Goal: Find specific page/section: Find specific page/section

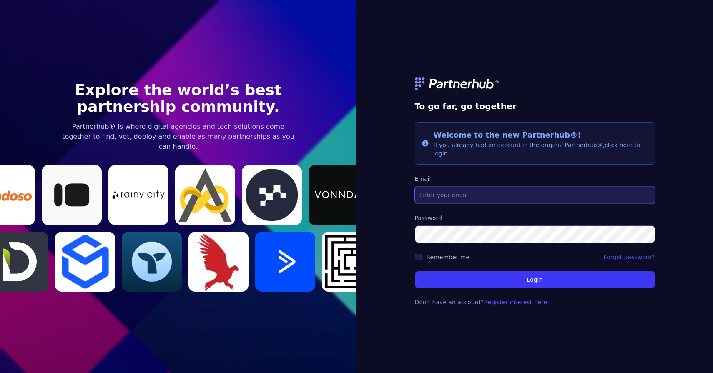
type input "[PERSON_NAME][EMAIL_ADDRESS][PERSON_NAME][DOMAIN_NAME]"
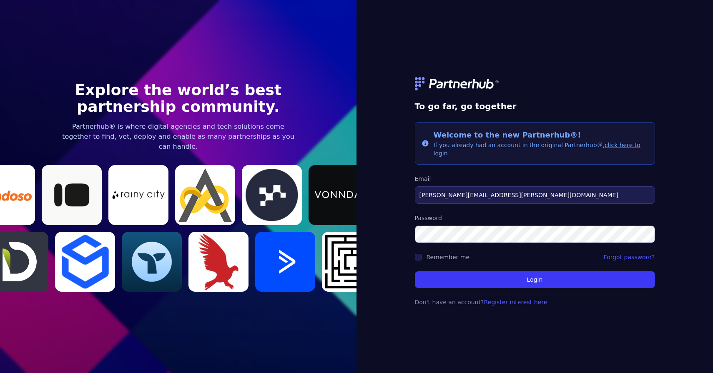
click at [458, 255] on label "Remember me" at bounding box center [448, 257] width 43 height 7
click at [422, 255] on input "Remember me" at bounding box center [418, 257] width 7 height 7
checkbox input "true"
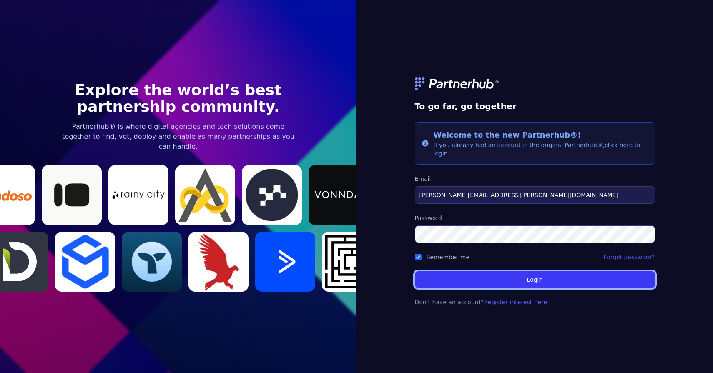
click at [467, 272] on button "Login" at bounding box center [535, 280] width 240 height 17
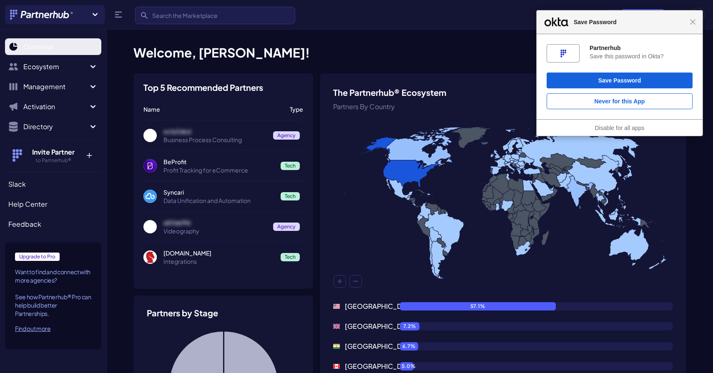
click at [61, 53] on link "Overview" at bounding box center [53, 46] width 96 height 17
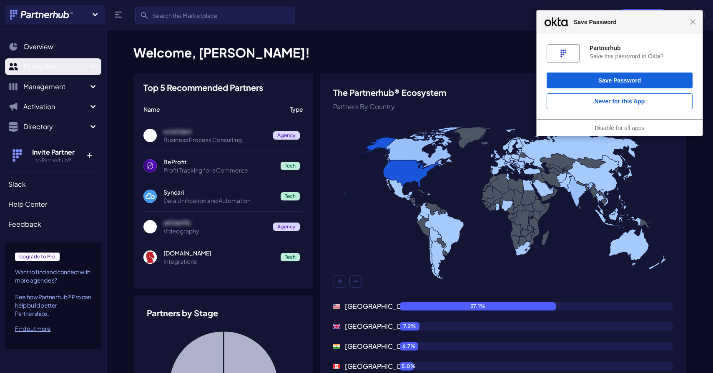
click at [63, 60] on button "Ecosystem" at bounding box center [53, 66] width 96 height 17
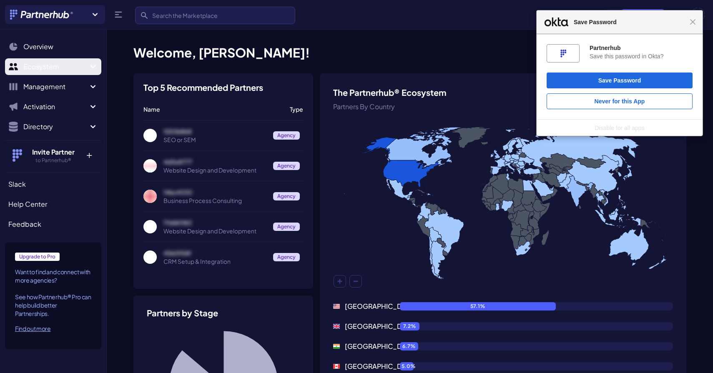
click at [70, 74] on button "Ecosystem" at bounding box center [53, 66] width 96 height 17
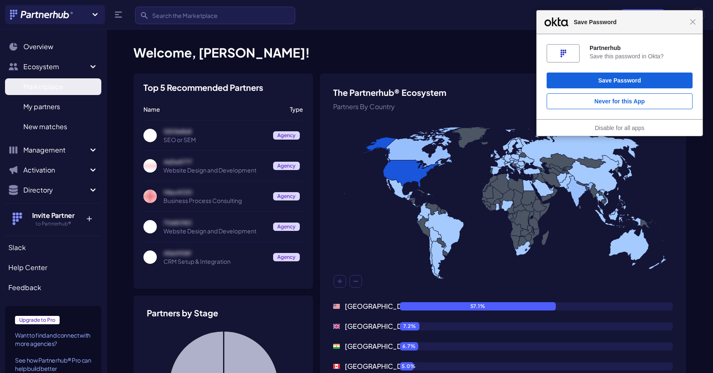
click at [71, 84] on link "Marketplace M" at bounding box center [53, 86] width 96 height 17
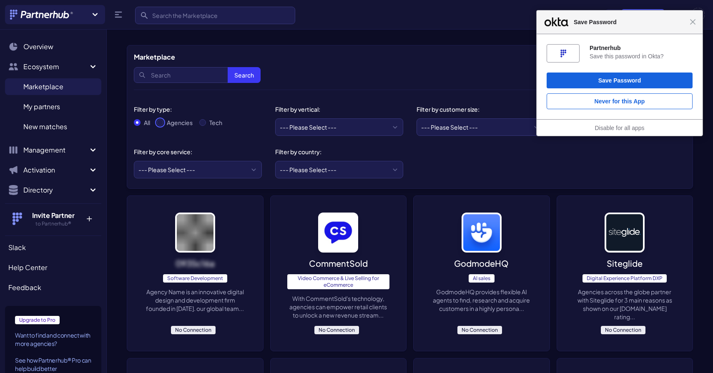
click at [163, 124] on input "Agencies" at bounding box center [160, 122] width 7 height 7
radio input "true"
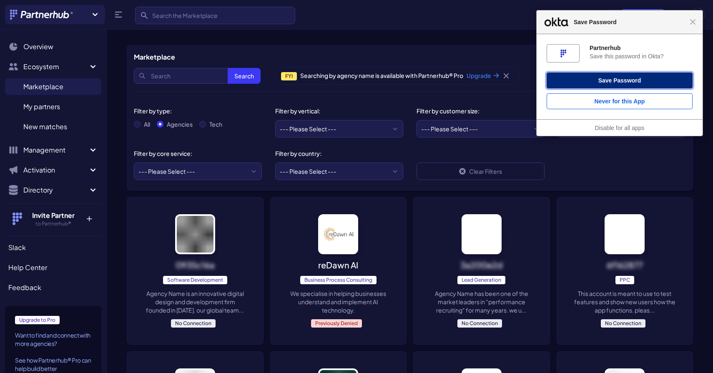
click at [584, 77] on button "Save Password" at bounding box center [620, 81] width 146 height 16
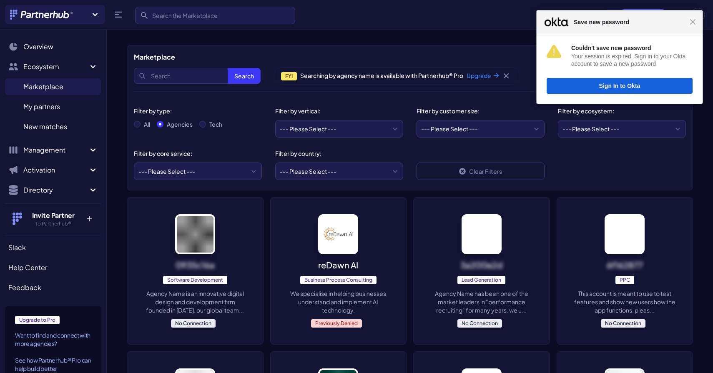
scroll to position [383, 0]
